Goal: Information Seeking & Learning: Learn about a topic

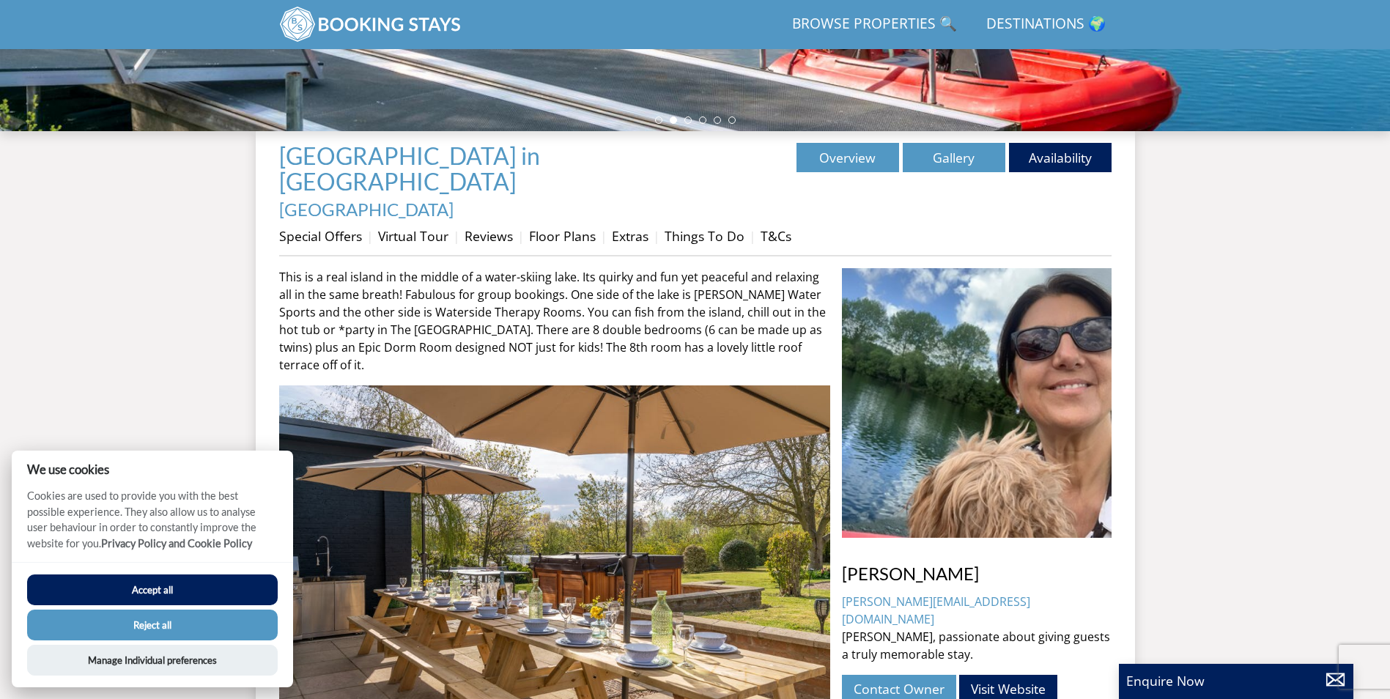
scroll to position [453, 0]
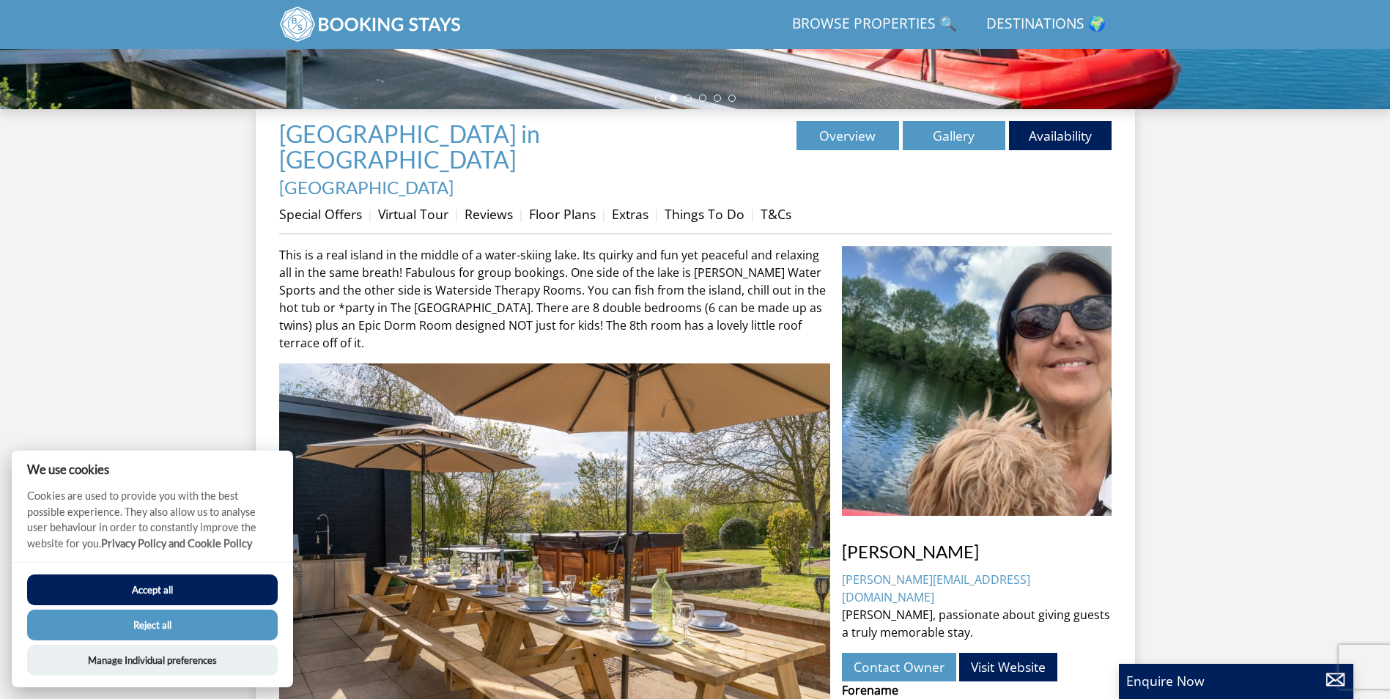
click at [147, 624] on button "Reject all" at bounding box center [152, 625] width 251 height 31
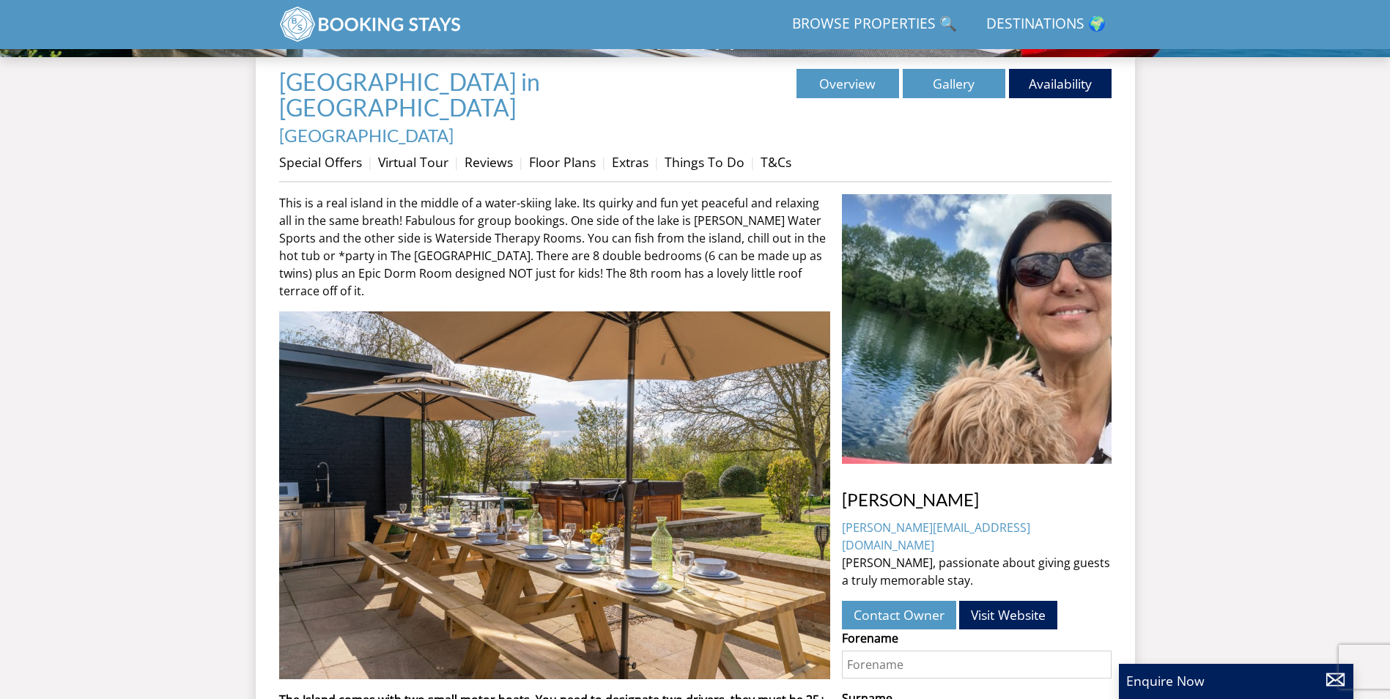
scroll to position [613, 0]
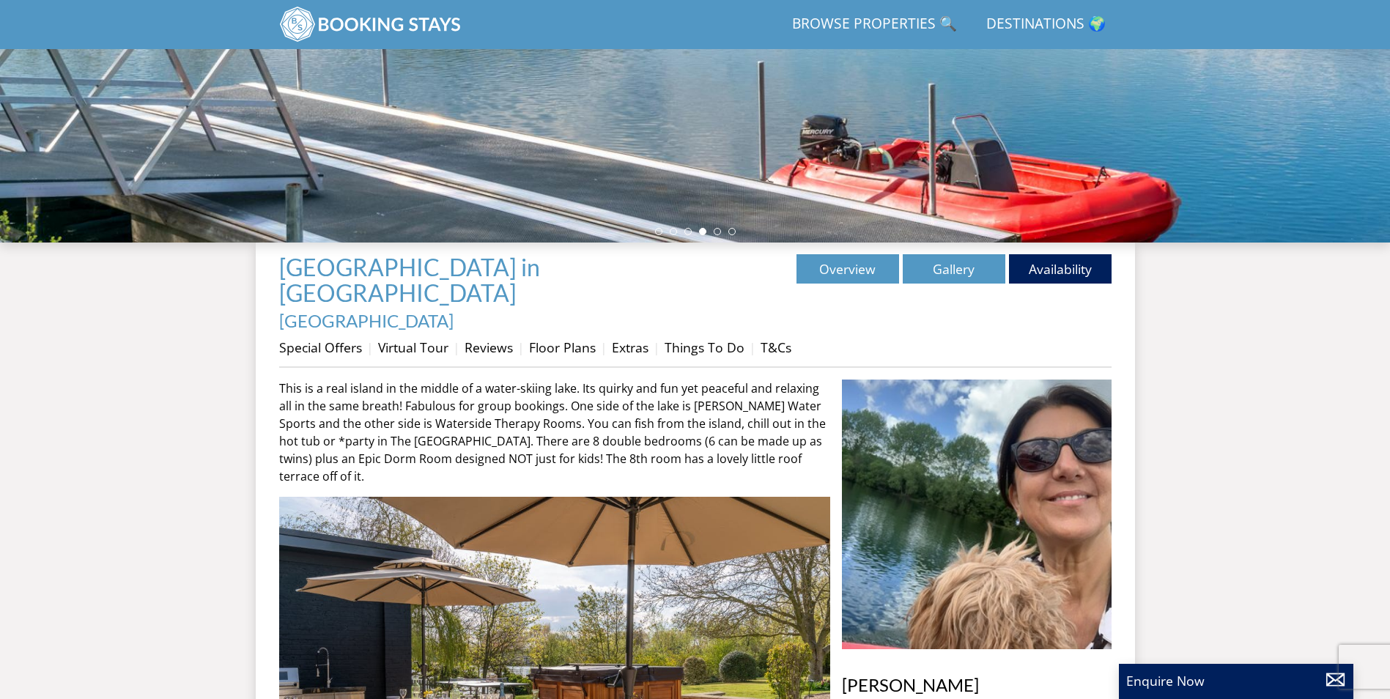
scroll to position [329, 0]
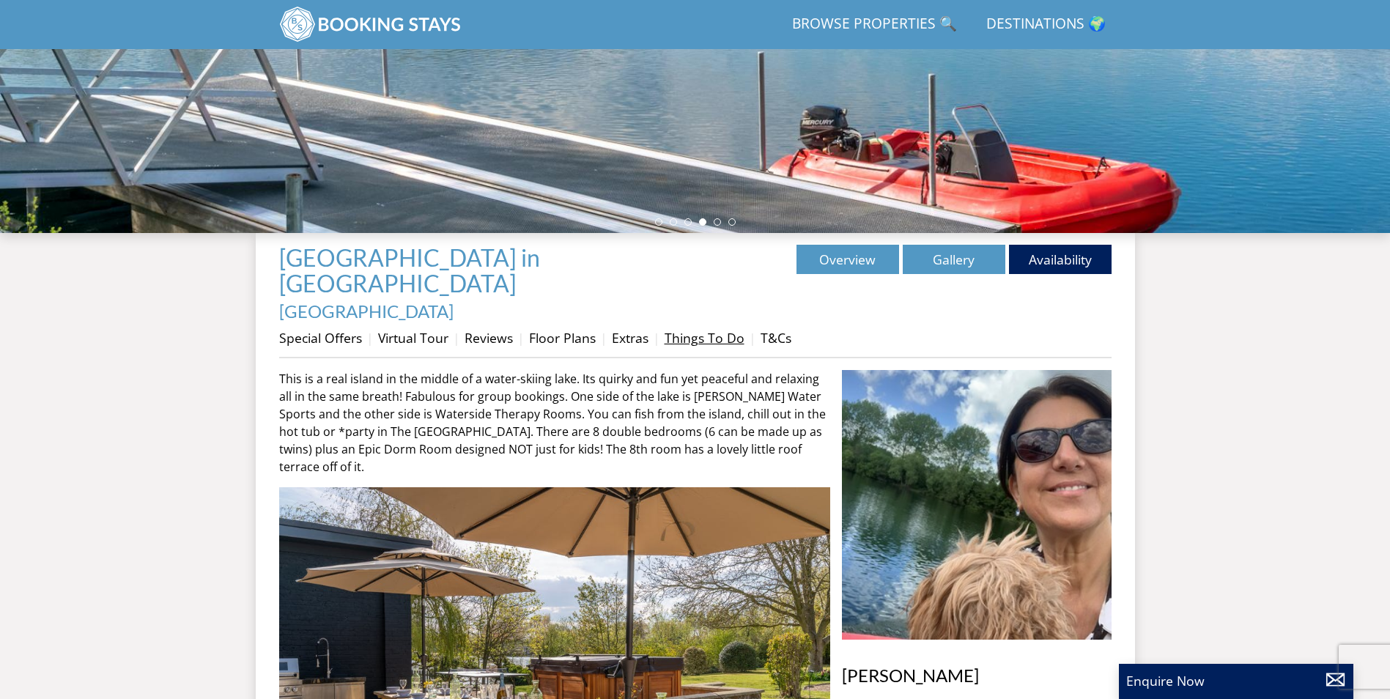
click at [713, 329] on link "Things To Do" at bounding box center [705, 338] width 80 height 18
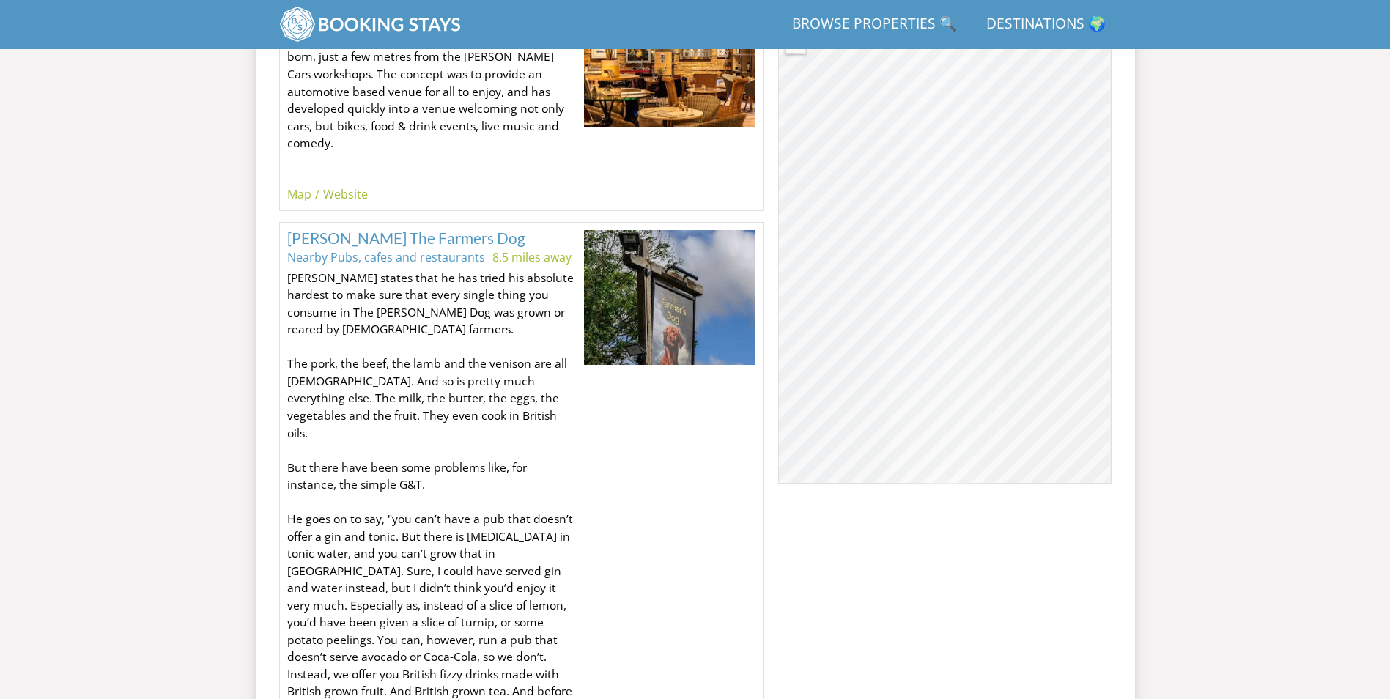
scroll to position [2138, 0]
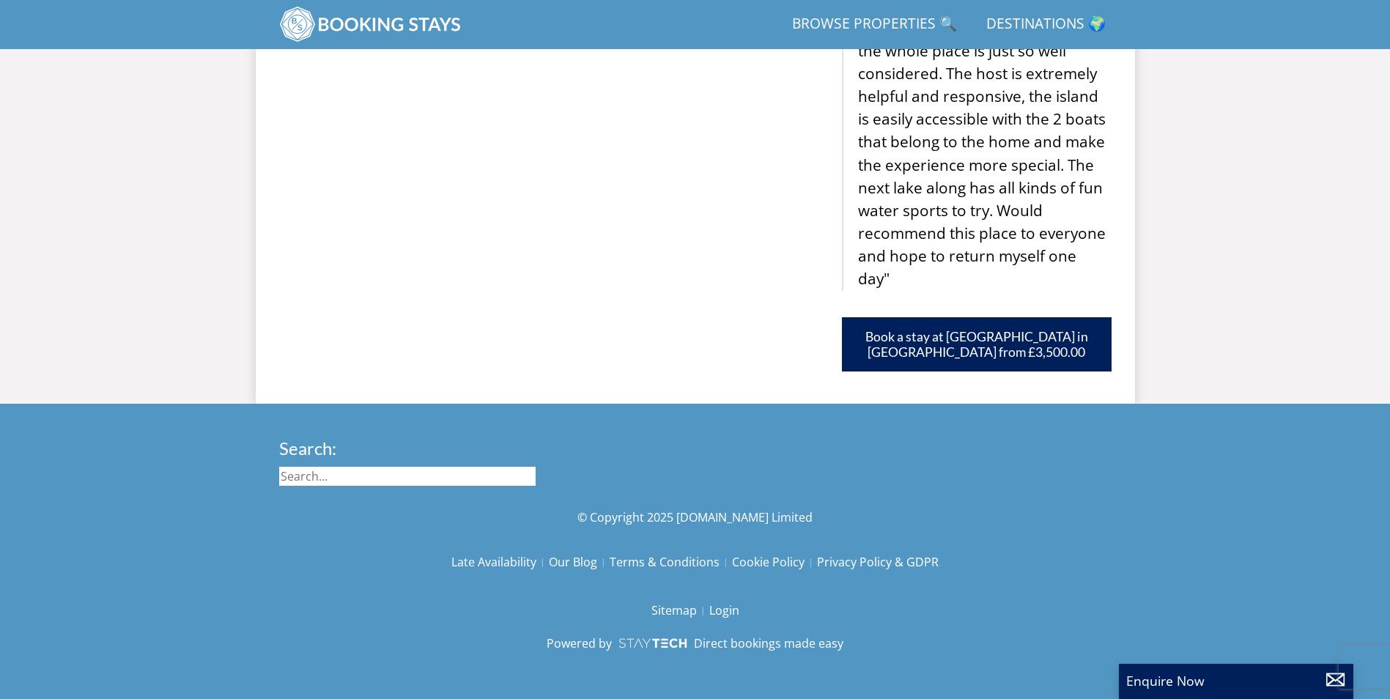
scroll to position [329, 0]
